Goal: Information Seeking & Learning: Understand process/instructions

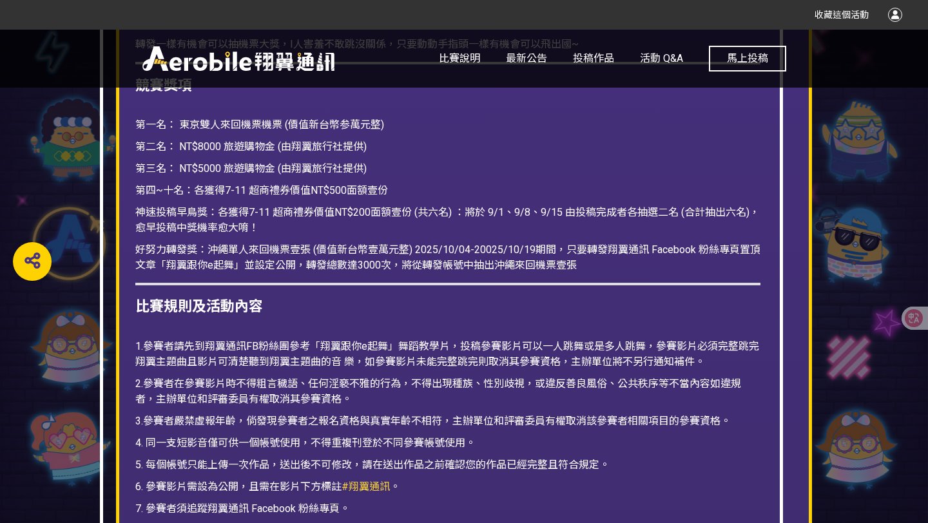
scroll to position [1616, 0]
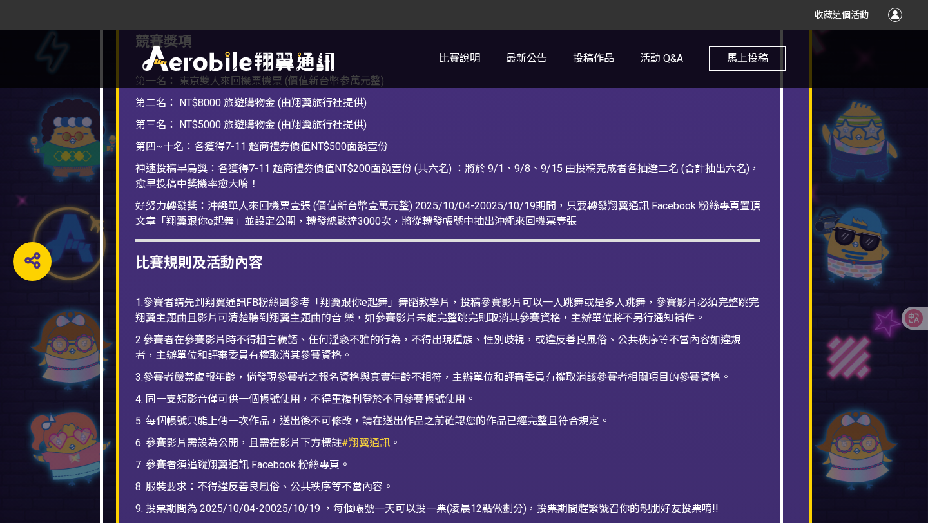
click at [407, 213] on p "好努力轉發獎：沖繩單人來回機票壹張 (價值新台幣壹萬元整) 2025/10/04-20025/10/19期間，只要轉發翔翼通訊 Facebook 粉絲專頁置頂…" at bounding box center [447, 214] width 625 height 31
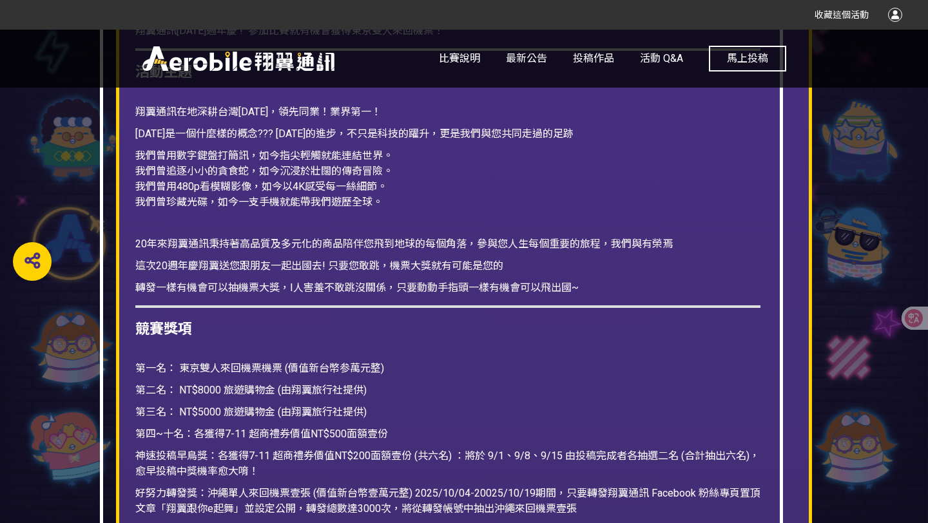
scroll to position [1327, 0]
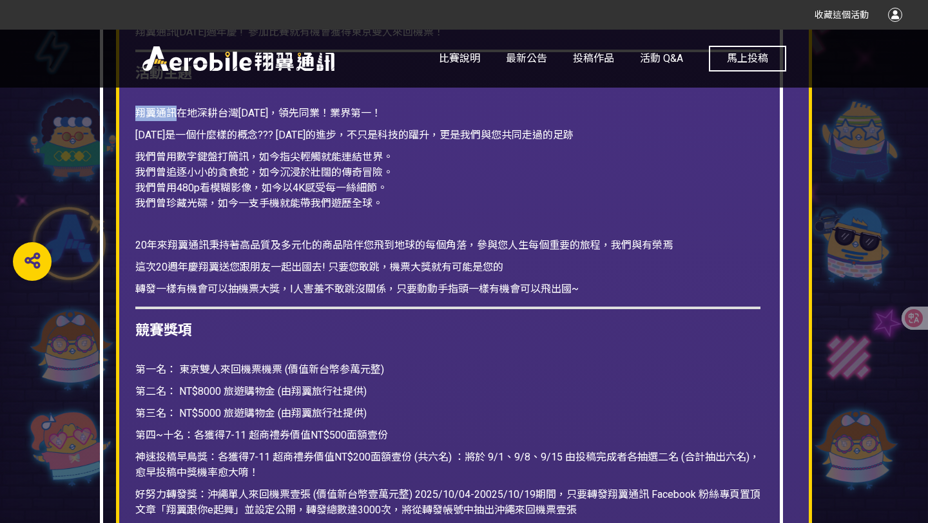
drag, startPoint x: 135, startPoint y: 110, endPoint x: 179, endPoint y: 110, distance: 43.8
copy span "翔翼通訊"
click at [458, 183] on p "我們曾用數字鍵盤打簡訊，如今指尖輕觸就能連結世界。 我們曾追逐小小的貪食蛇，如今沉浸於壯闊的傳奇冒險。 我們曾用480p看模糊影像，如今以4K感受每一絲細節。…" at bounding box center [447, 181] width 625 height 62
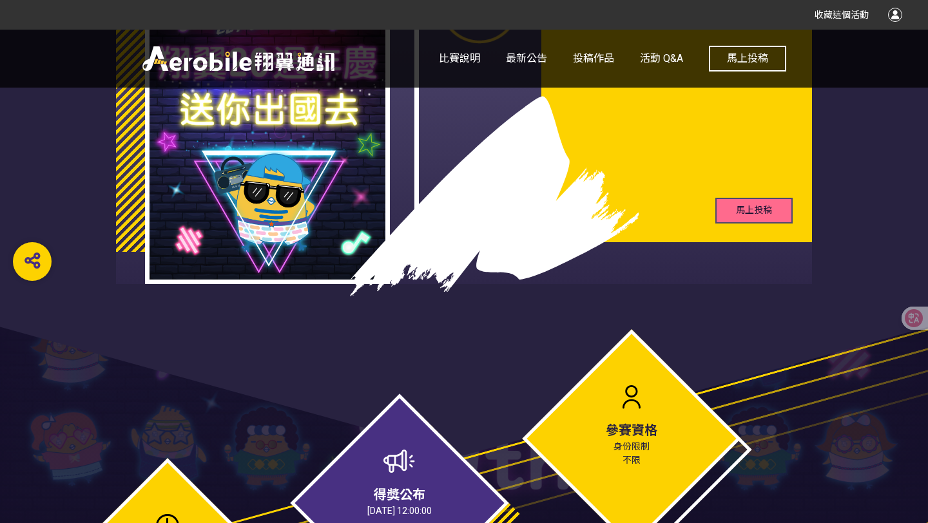
scroll to position [0, 0]
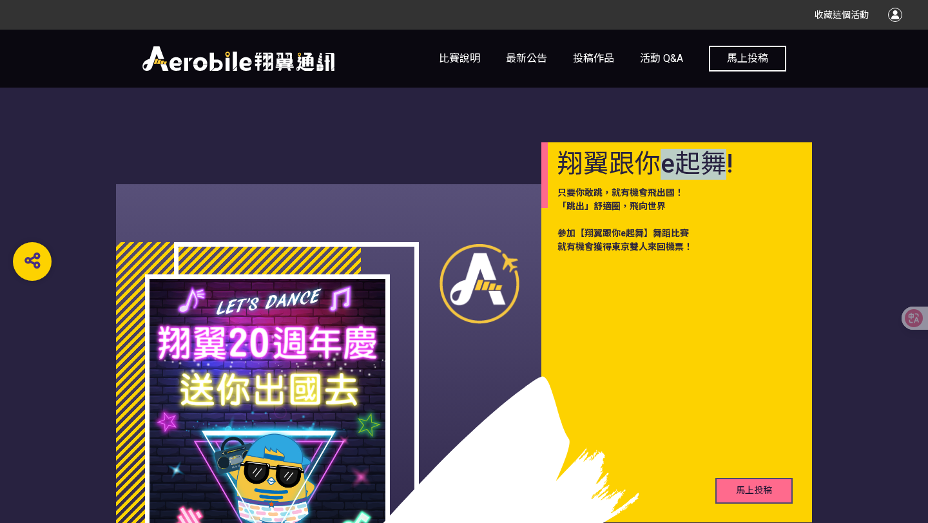
drag, startPoint x: 662, startPoint y: 166, endPoint x: 717, endPoint y: 167, distance: 54.8
click at [717, 167] on h1 "翔翼跟你e起舞!" at bounding box center [672, 164] width 229 height 31
copy h1 "e起舞"
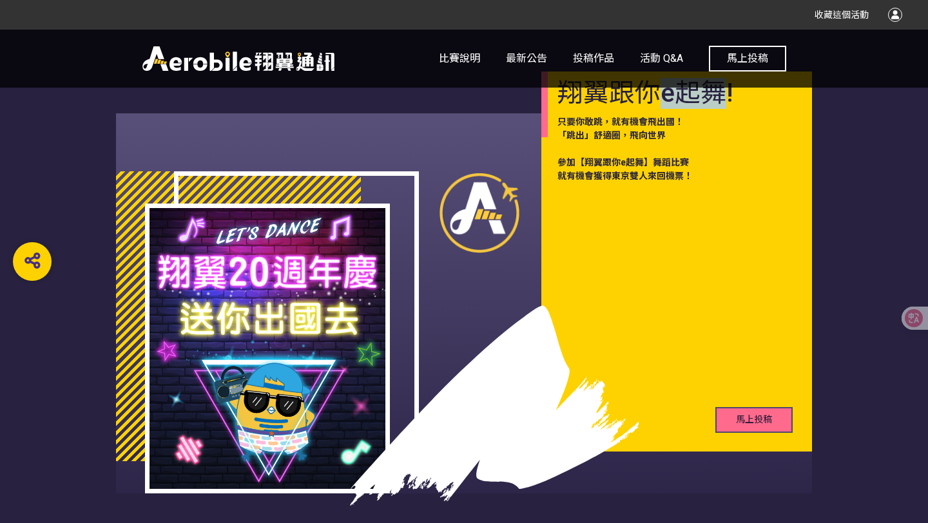
scroll to position [61, 0]
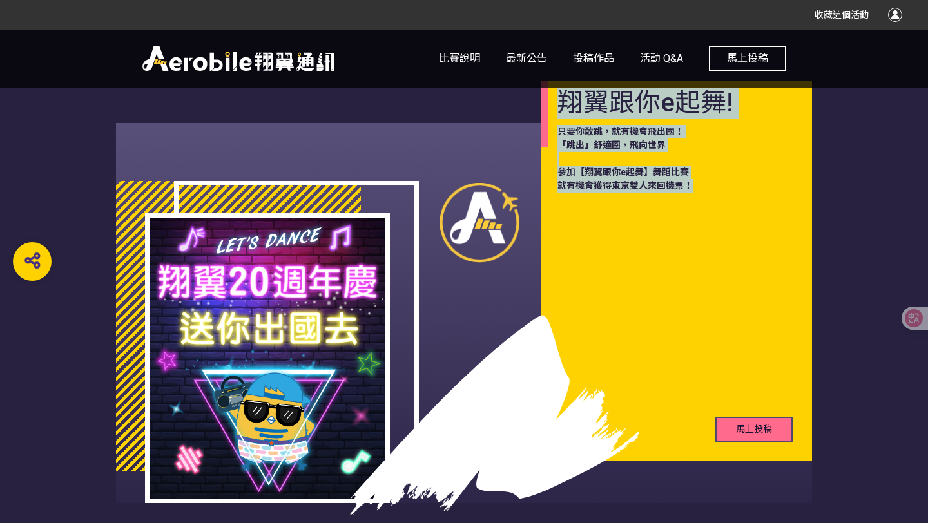
drag, startPoint x: 558, startPoint y: 104, endPoint x: 729, endPoint y: 199, distance: 196.2
click at [729, 199] on div "翔翼跟你e起舞! 只要你敢跳，就有機會飛出國！ 「跳出」舒適圈，飛向世界 參加【翔翼跟你e起舞】舞蹈比賽 就有機會獲得東京雙人來回機票！ 馬上投稿" at bounding box center [677, 271] width 271 height 380
copy div "翔翼跟你e起舞! 只要你敢跳，就有機會飛出國！ 「跳出」舒適圈，飛向世界 參加【翔翼跟你e起舞】舞蹈比賽 就有機會獲得東京雙人來回機票！"
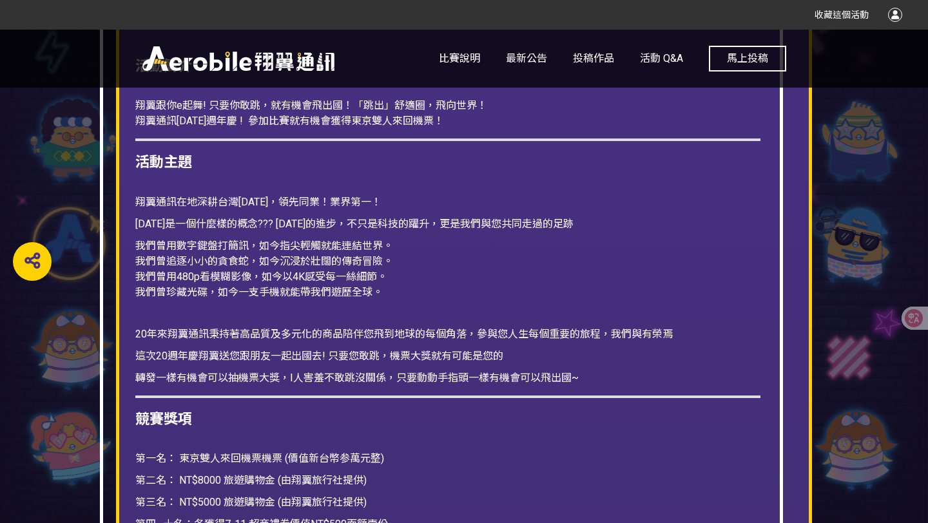
scroll to position [1160, 0]
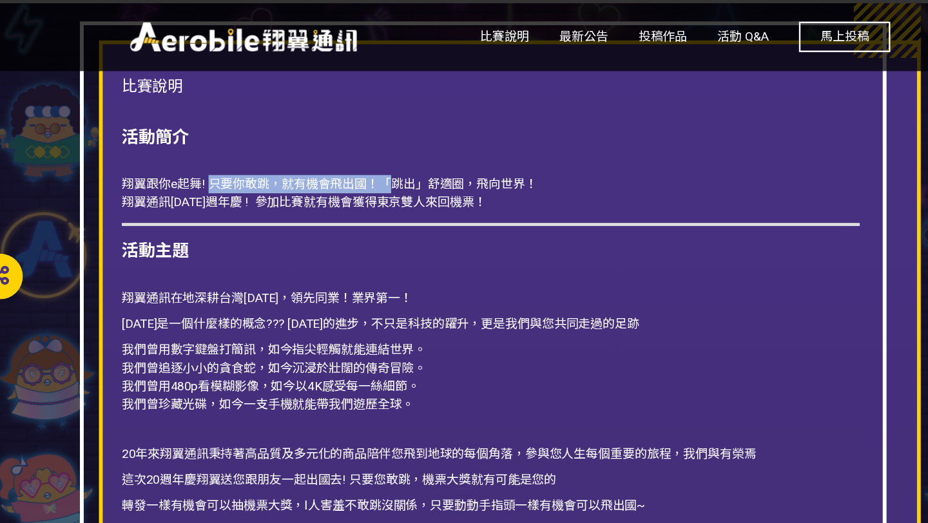
drag, startPoint x: 213, startPoint y: 183, endPoint x: 358, endPoint y: 183, distance: 145.1
click at [358, 183] on span "翔翼跟你e起舞! 只要你敢跳，就有機會飛出國！「跳出」舒適圈，飛向世界！" at bounding box center [311, 183] width 352 height 12
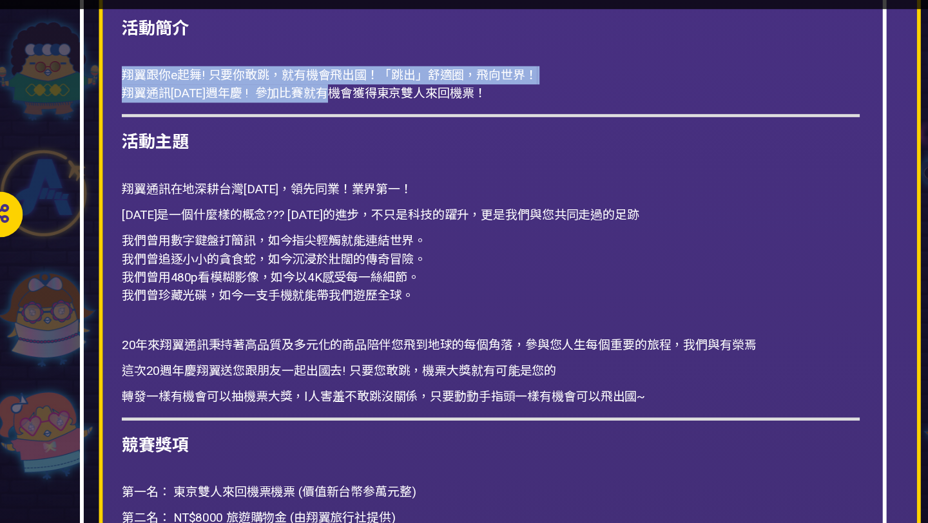
drag, startPoint x: 337, startPoint y: 155, endPoint x: 505, endPoint y: 168, distance: 169.5
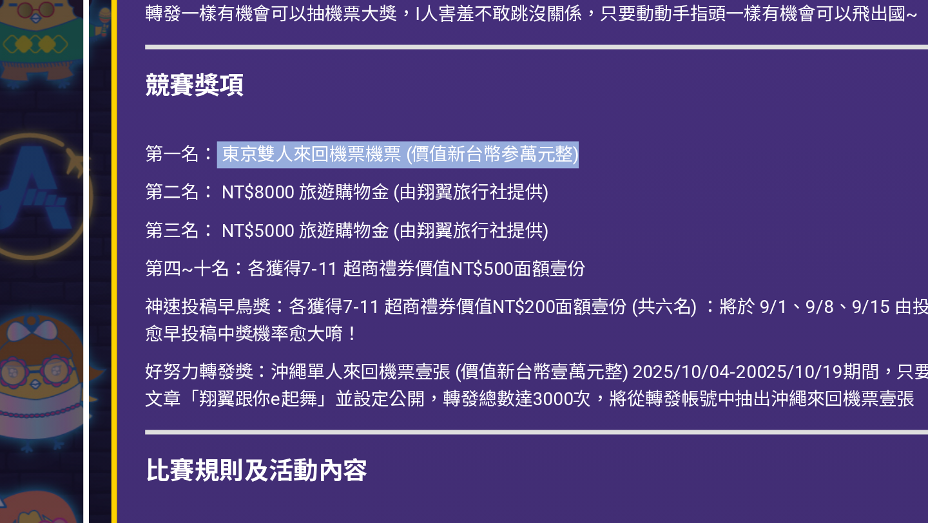
drag, startPoint x: 177, startPoint y: 219, endPoint x: 413, endPoint y: 218, distance: 235.3
click at [410, 218] on p "第一名： 東京雙人來回機票機票 (價值新台幣参萬元整)" at bounding box center [447, 219] width 625 height 15
click at [413, 218] on p "第一名： 東京雙人來回機票機票 (價值新台幣参萬元整)" at bounding box center [447, 219] width 625 height 15
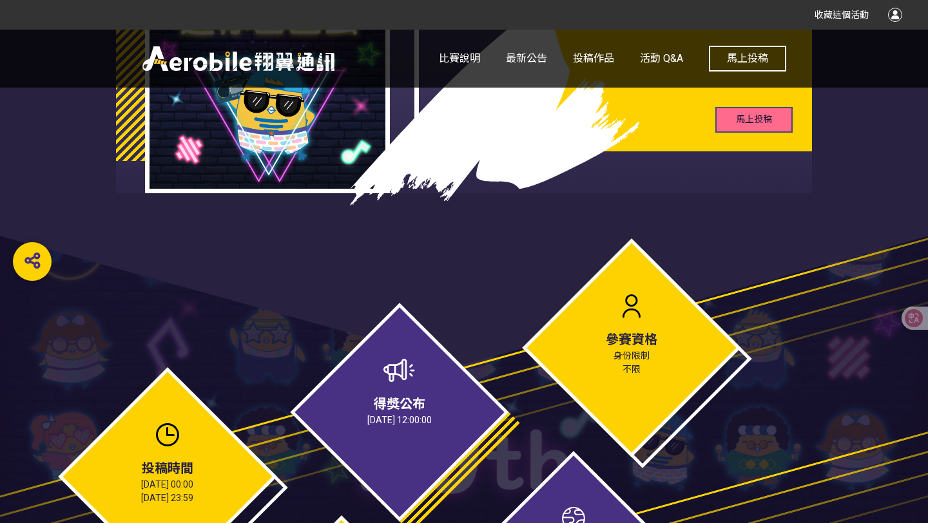
scroll to position [509, 0]
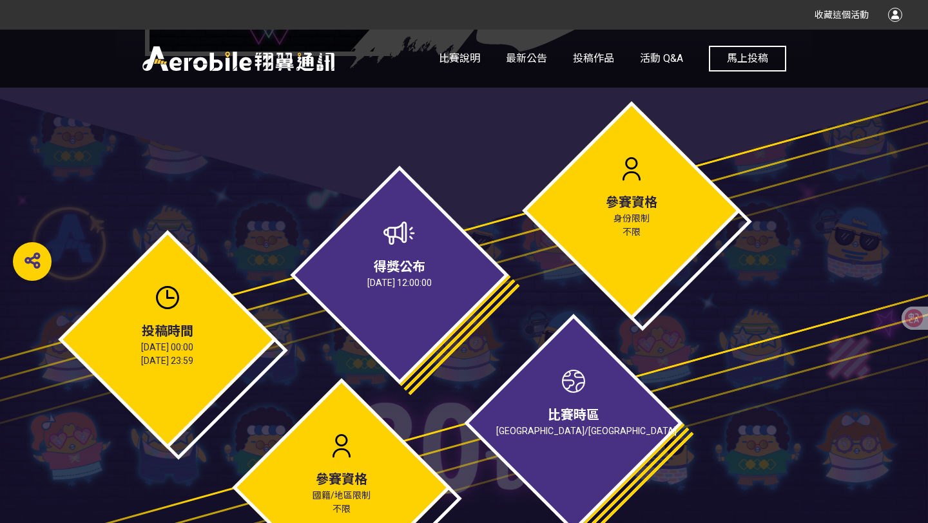
drag, startPoint x: 141, startPoint y: 329, endPoint x: 202, endPoint y: 366, distance: 71.4
click at [202, 366] on div "投稿時間 [DATE] 00:00 [DATE] 23:59" at bounding box center [167, 339] width 219 height 219
copy div "投稿時間 [DATE] 00:00 [DATE] 23:59"
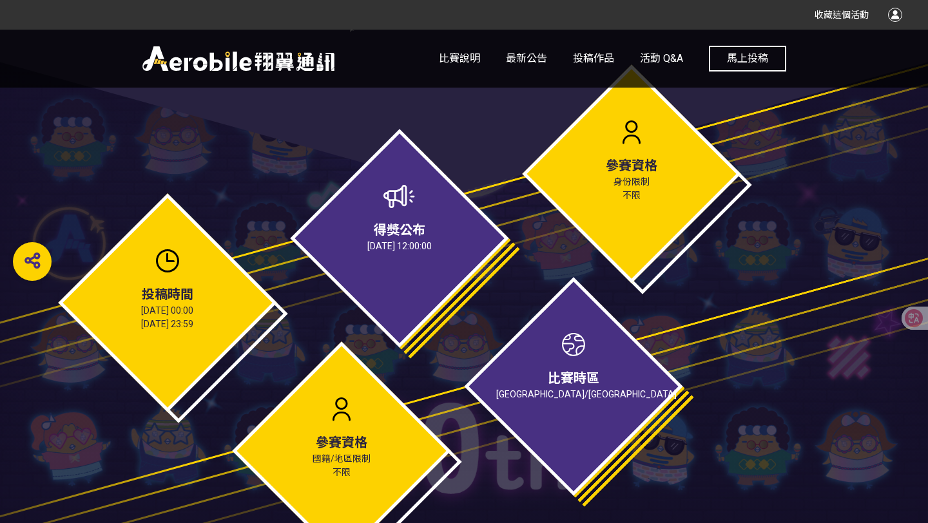
scroll to position [592, 0]
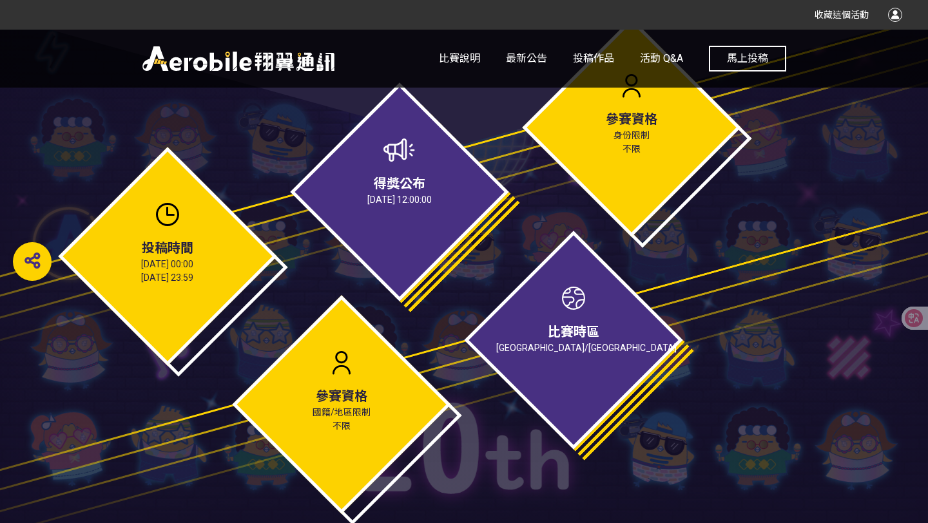
drag, startPoint x: 370, startPoint y: 189, endPoint x: 455, endPoint y: 206, distance: 86.9
click at [455, 206] on div "得獎公布 [DATE] 12:00:00" at bounding box center [399, 192] width 219 height 219
click at [432, 201] on span "[DATE] 12:00:00" at bounding box center [399, 200] width 64 height 10
drag, startPoint x: 436, startPoint y: 201, endPoint x: 380, endPoint y: 186, distance: 57.2
click at [380, 186] on div "得獎公布 [DATE] 12:00:00" at bounding box center [399, 192] width 219 height 219
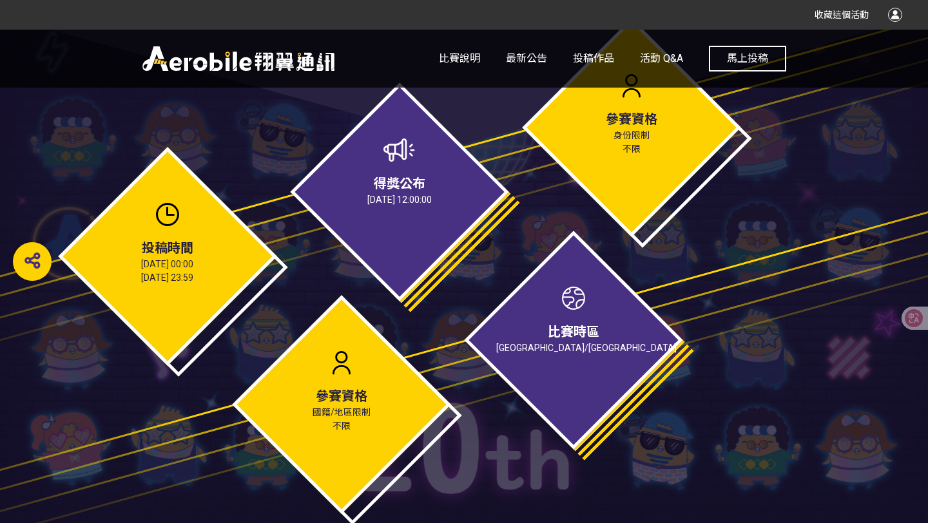
click at [380, 186] on span "得獎公布" at bounding box center [400, 183] width 52 height 15
drag, startPoint x: 378, startPoint y: 182, endPoint x: 439, endPoint y: 197, distance: 62.9
click at [439, 197] on div "得獎公布 [DATE] 12:00:00" at bounding box center [399, 192] width 219 height 219
copy div "得獎公布 [DATE] 12:00:00"
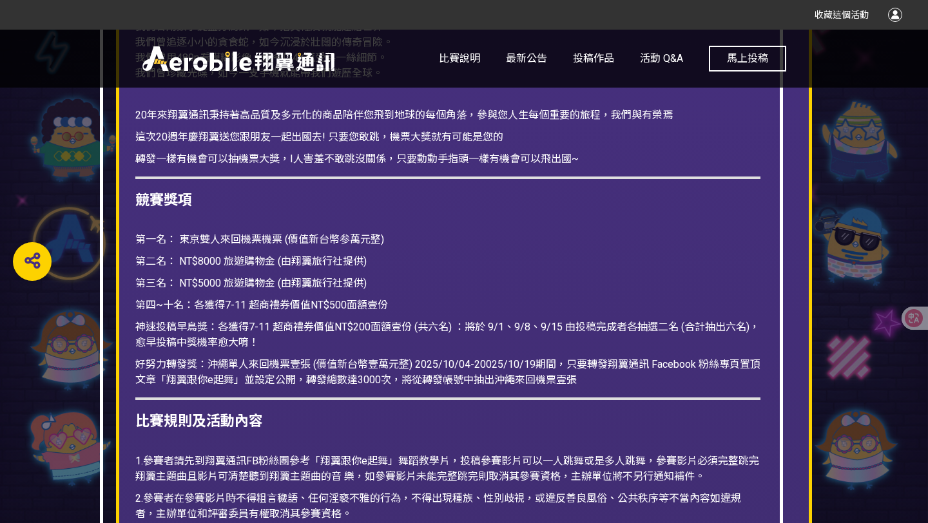
scroll to position [1460, 0]
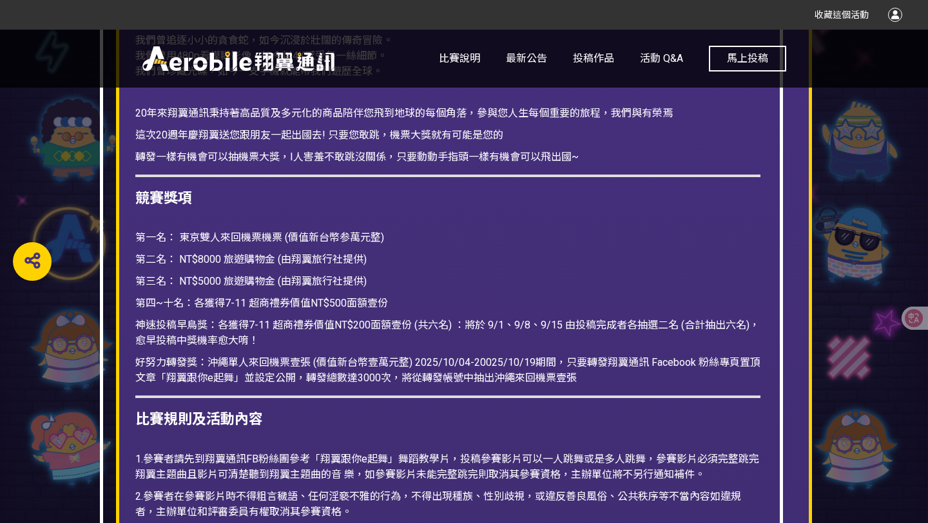
click at [343, 233] on span "第一名： 東京雙人來回機票機票 (價值新台幣参萬元整)" at bounding box center [259, 237] width 249 height 12
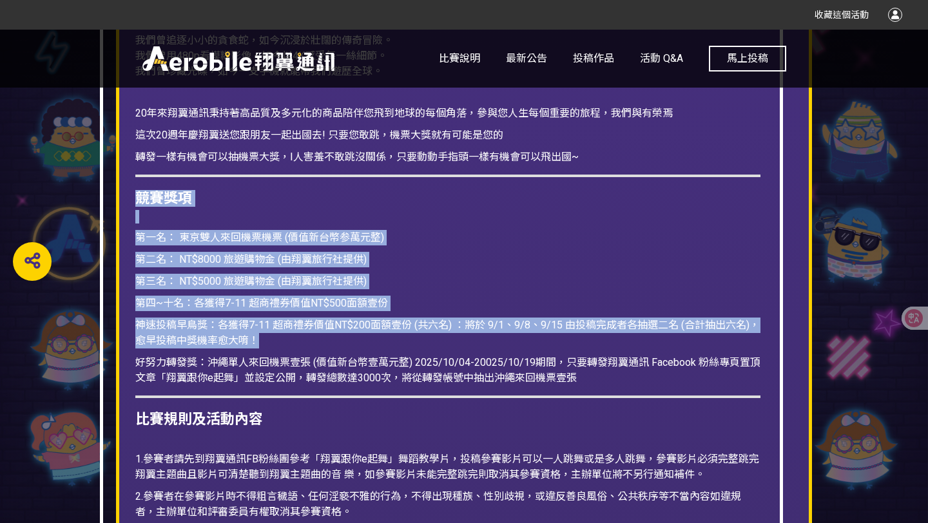
drag, startPoint x: 135, startPoint y: 202, endPoint x: 622, endPoint y: 389, distance: 521.8
copy div "競賽獎項 第一名： 東京雙人來回機票機票 (價值新台幣参萬元整) 第二名： NT$8000 旅遊購物金 (由翔翼旅行社提供) 第三名： NT$5000 旅遊購…"
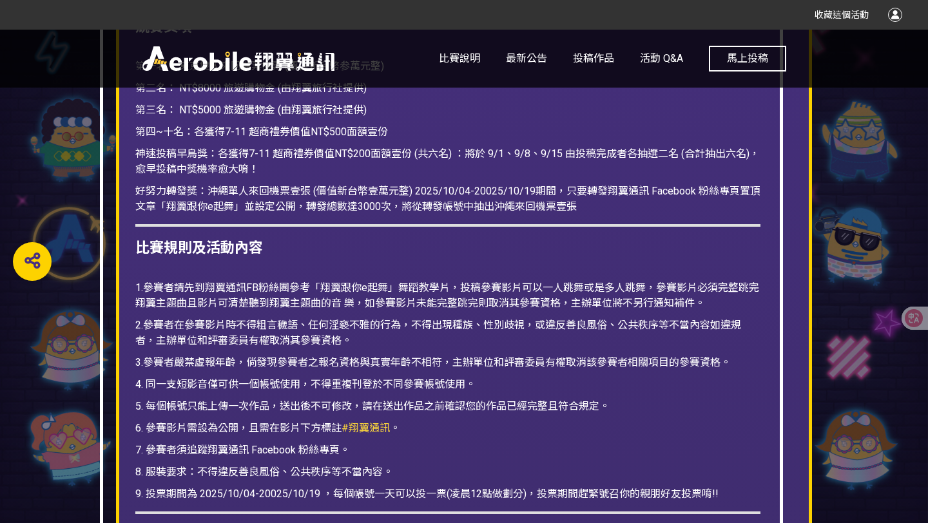
scroll to position [1653, 0]
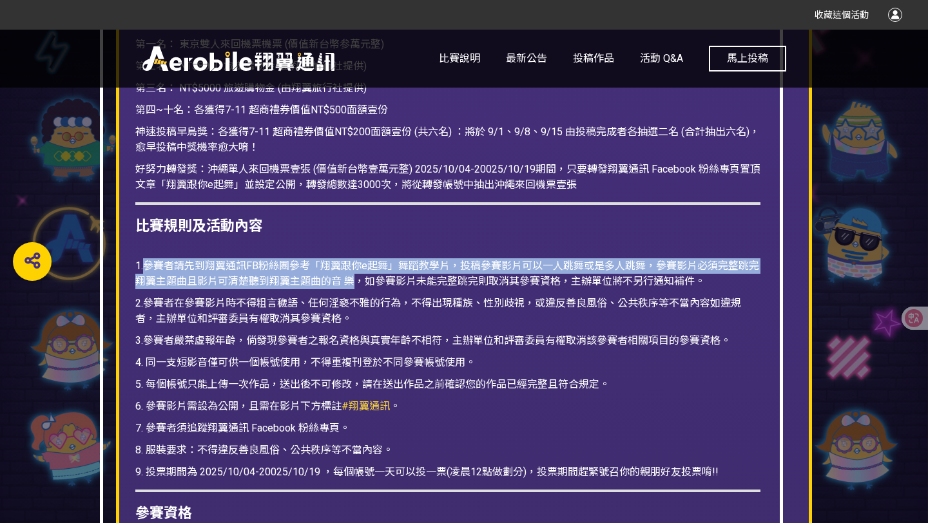
drag, startPoint x: 145, startPoint y: 263, endPoint x: 355, endPoint y: 282, distance: 211.1
click at [355, 282] on span "1.參賽者請先到翔翼通訊FB粉絲團參考「翔翼跟你e起舞」舞蹈教學片，投稿參賽影片可以一人跳舞或是多人跳舞，參賽影片必須完整跳完翔翼主題曲且影片可清楚聽到翔翼主…" at bounding box center [447, 274] width 624 height 28
copy span "參賽者請先到翔翼通訊FB粉絲團參考「翔翼跟你e起舞」舞蹈教學片，投稿參賽影片可以一人跳舞或是多人跳舞，參賽影片必須完整跳完翔翼主題曲且影片可清楚聽到翔翼主題曲…"
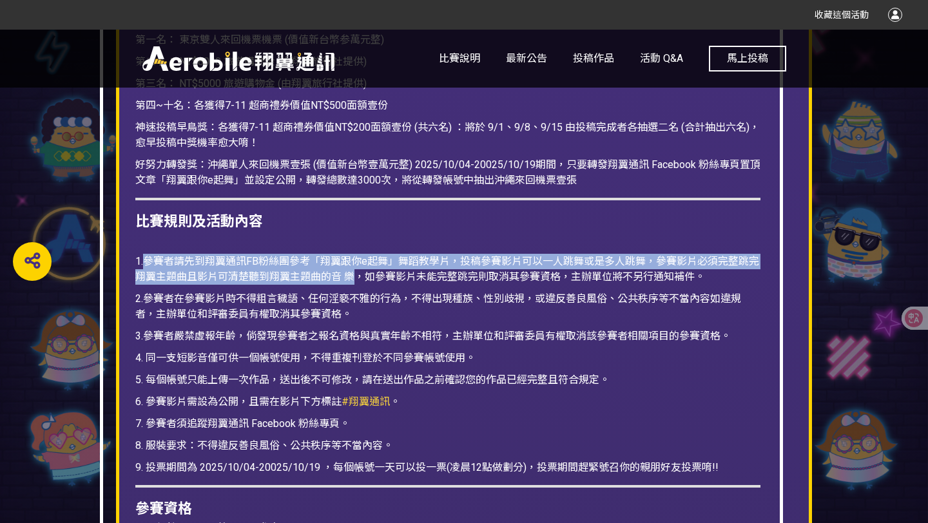
copy span "參賽者請先到翔翼通訊FB粉絲團參考「翔翼跟你e起舞」舞蹈教學片，投稿參賽影片可以一人跳舞或是多人跳舞，參賽影片必須完整跳完翔翼主題曲且影片可清楚聽到翔翼主題曲…"
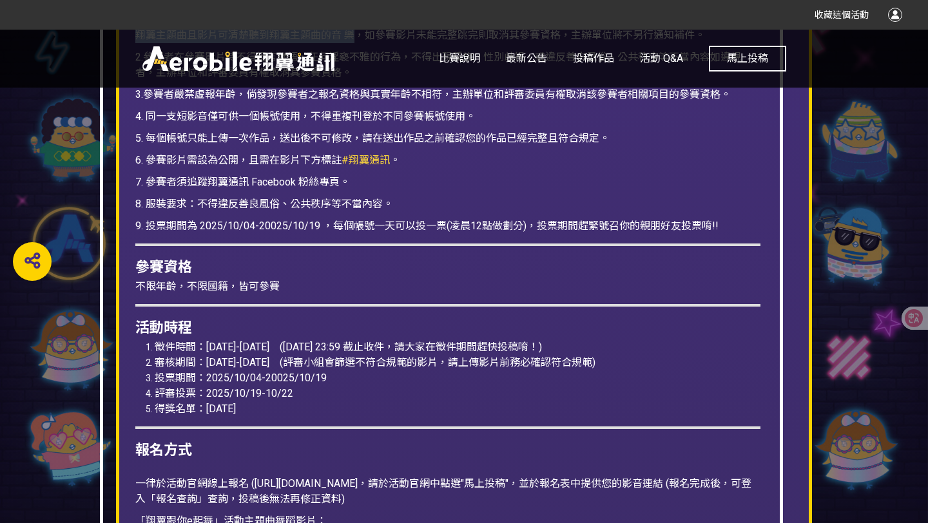
scroll to position [1910, 0]
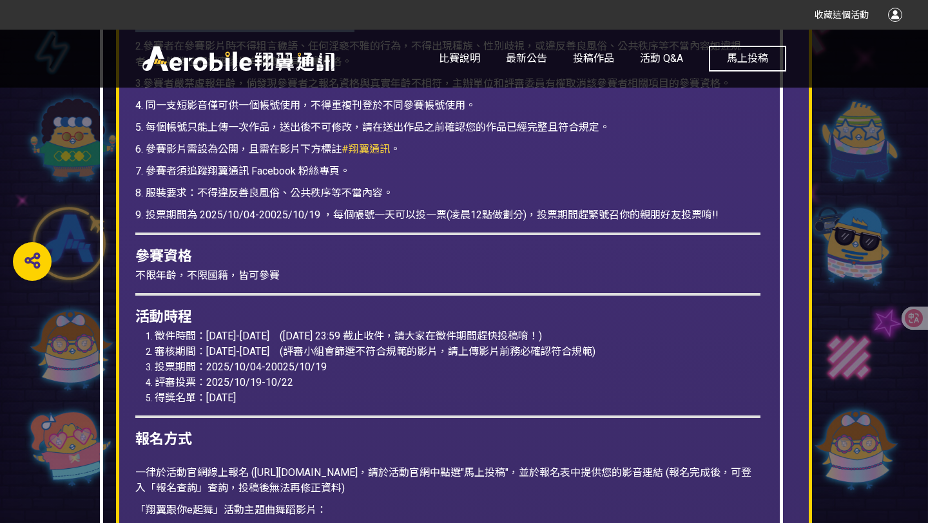
drag, startPoint x: 269, startPoint y: 393, endPoint x: 132, endPoint y: 313, distance: 158.9
copy div "活動時[PERSON_NAME]件時間：[DATE]-[DATE] ([DATE] 23:59 截止收件，請大家在徵件期間趕快投稿唷！) 審核期間：[DATE…"
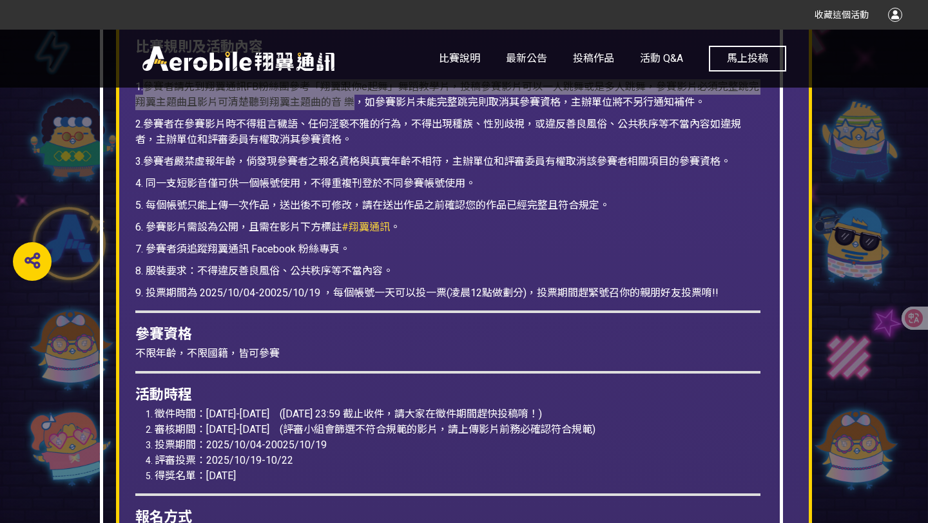
scroll to position [1802, 0]
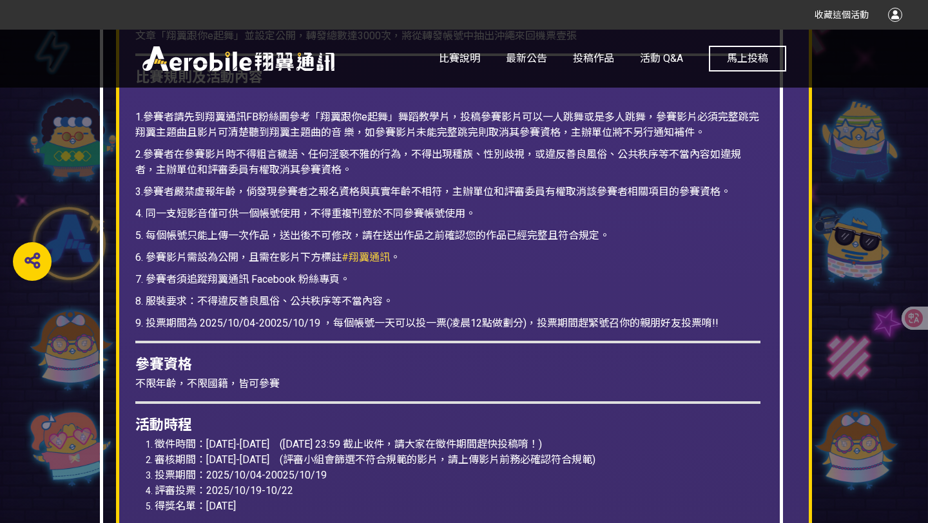
click at [527, 232] on span "5. 每個帳號只能上傳一次作品，送出後不可修改，請在送出作品之前確認您的作品已經完整且符合規定。" at bounding box center [372, 236] width 474 height 12
